Goal: Check status: Check status

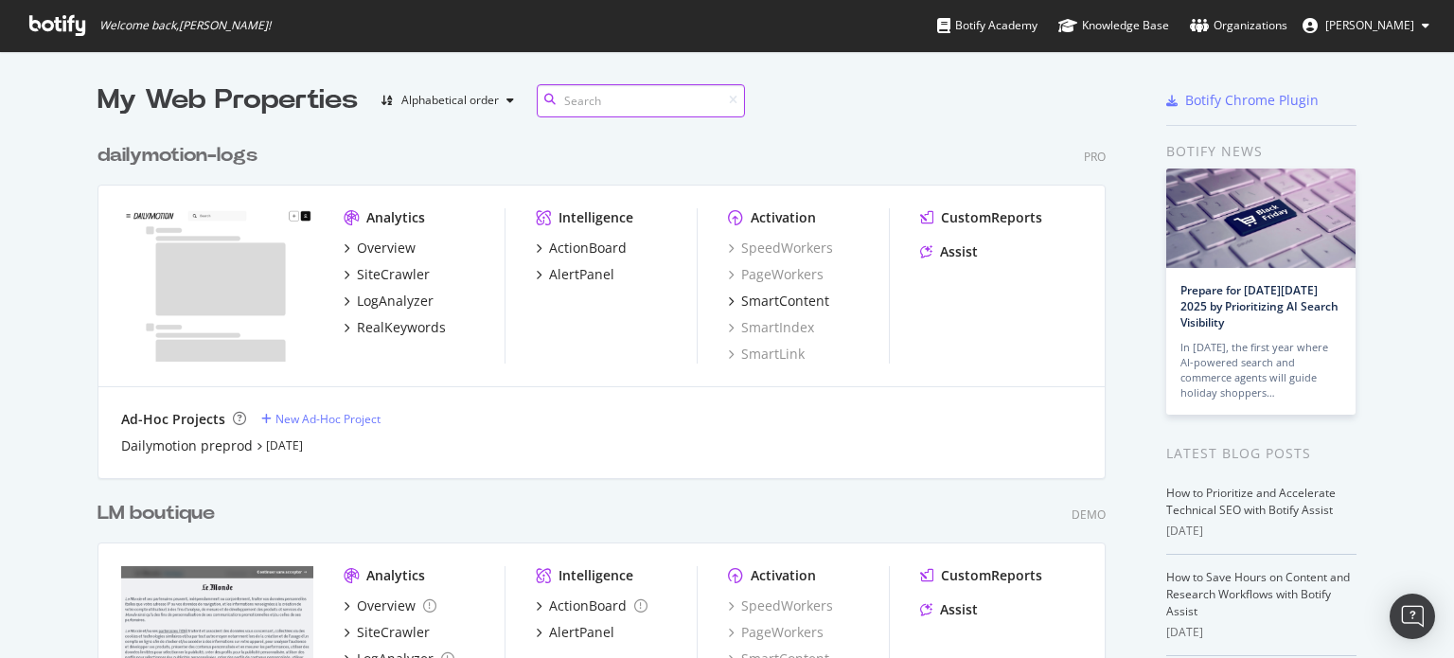
scroll to position [1337, 1008]
click at [147, 520] on div "LM boutique" at bounding box center [156, 513] width 117 height 27
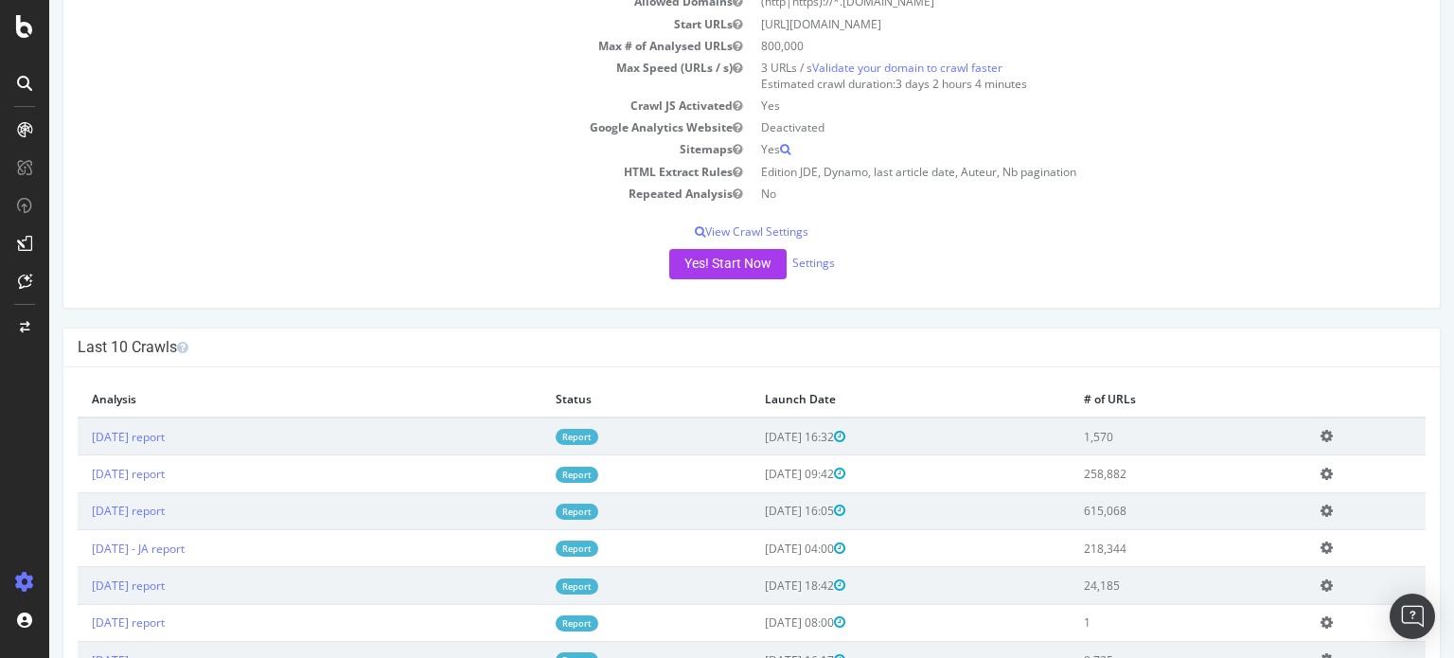
scroll to position [189, 0]
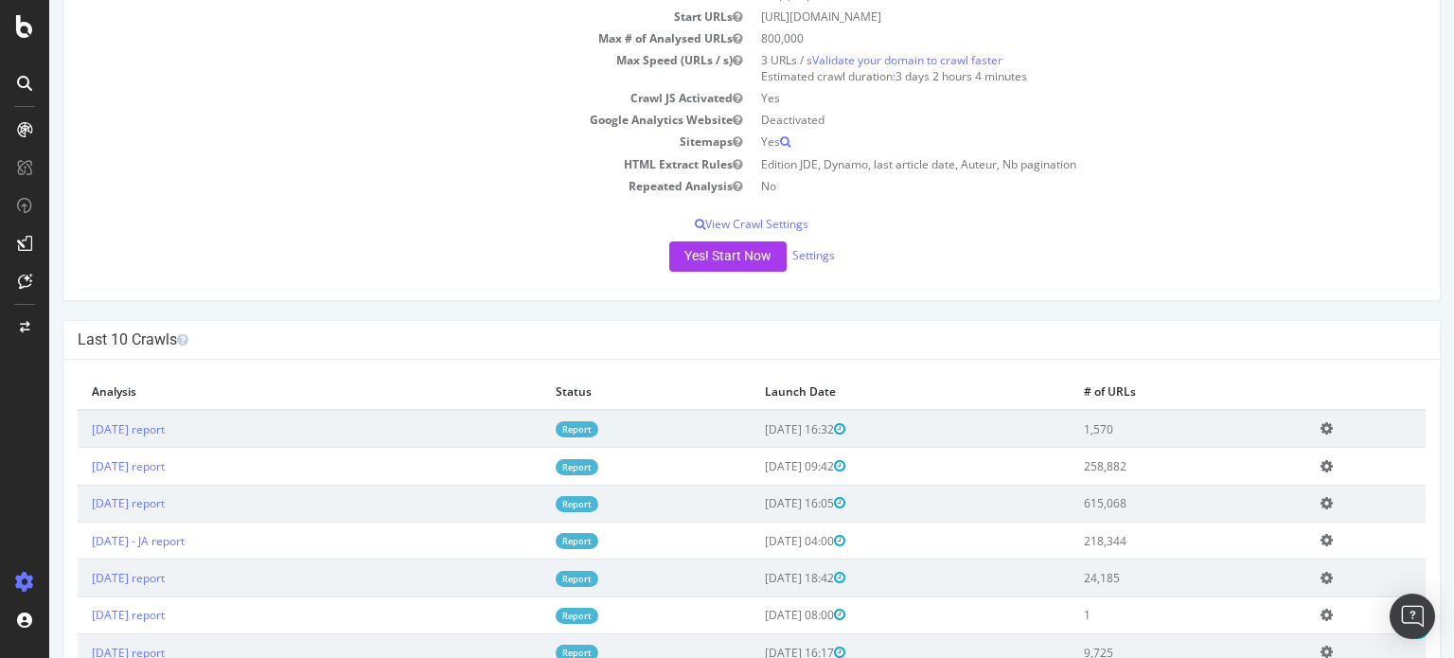
click at [598, 465] on link "Report" at bounding box center [577, 467] width 43 height 16
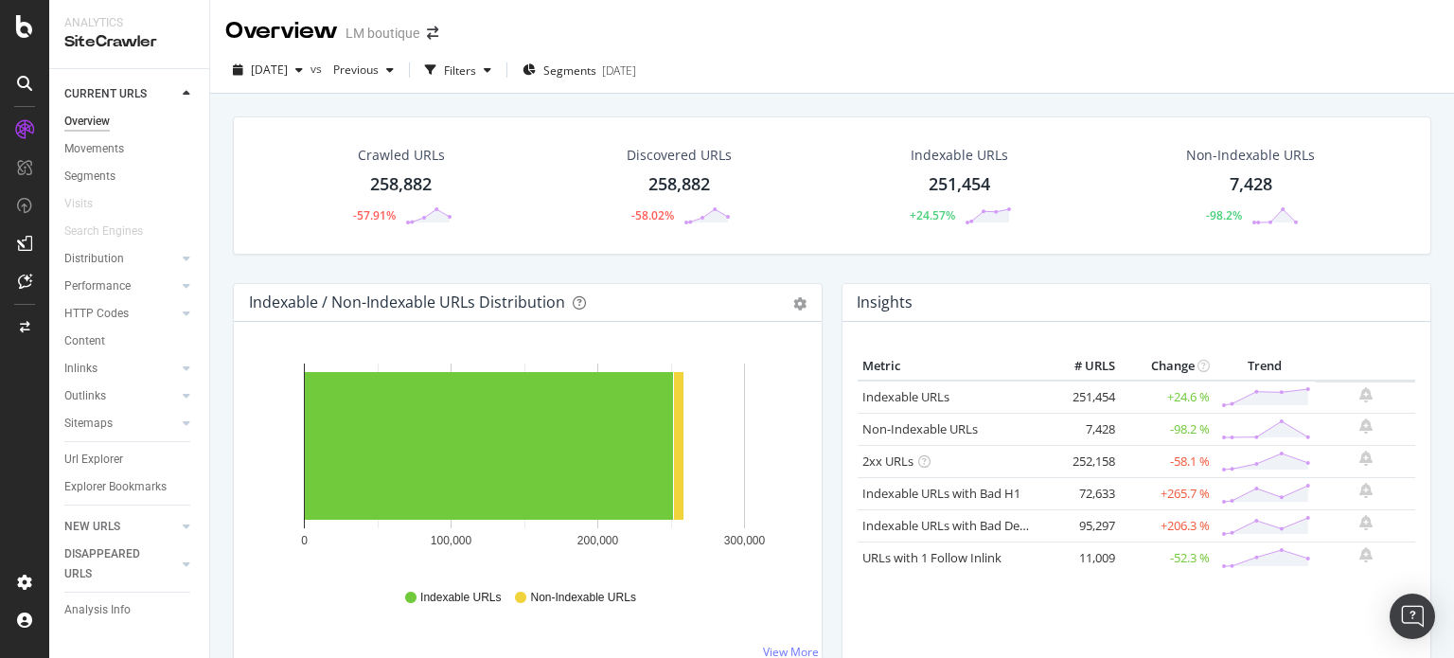
click at [823, 458] on div "Indexable / Non-Indexable URLs Distribution Bar Bar (by Percentage) Table Expor…" at bounding box center [527, 482] width 609 height 399
click at [823, 457] on div "Indexable / Non-Indexable URLs Distribution Bar Bar (by Percentage) Table Expor…" at bounding box center [527, 482] width 609 height 399
